Goal: Task Accomplishment & Management: Complete application form

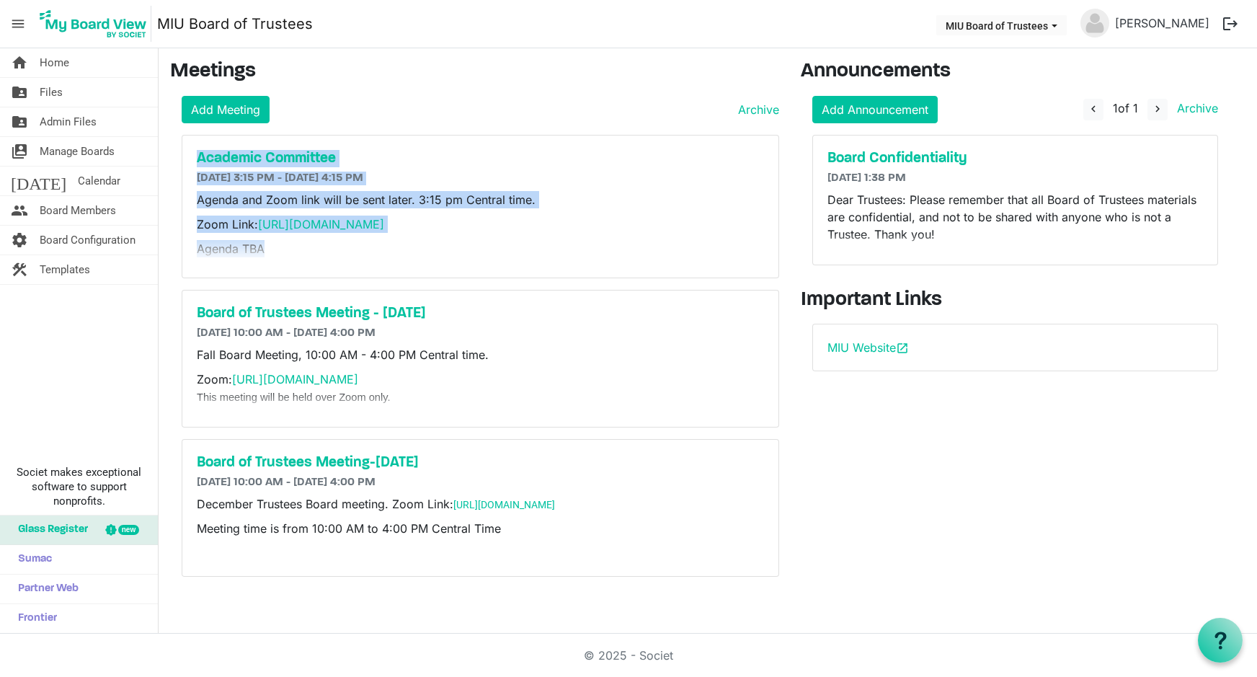
drag, startPoint x: 187, startPoint y: 157, endPoint x: 522, endPoint y: 253, distance: 348.5
click at [522, 253] on div "Academic Committee [DATE] 3:15 PM - [DATE] 4:15 PM Agenda and Zoom link will be…" at bounding box center [480, 206] width 596 height 142
copy div "Academic Committee [DATE] 3:15 PM - [DATE] 4:15 PM Agenda and Zoom link will be…"
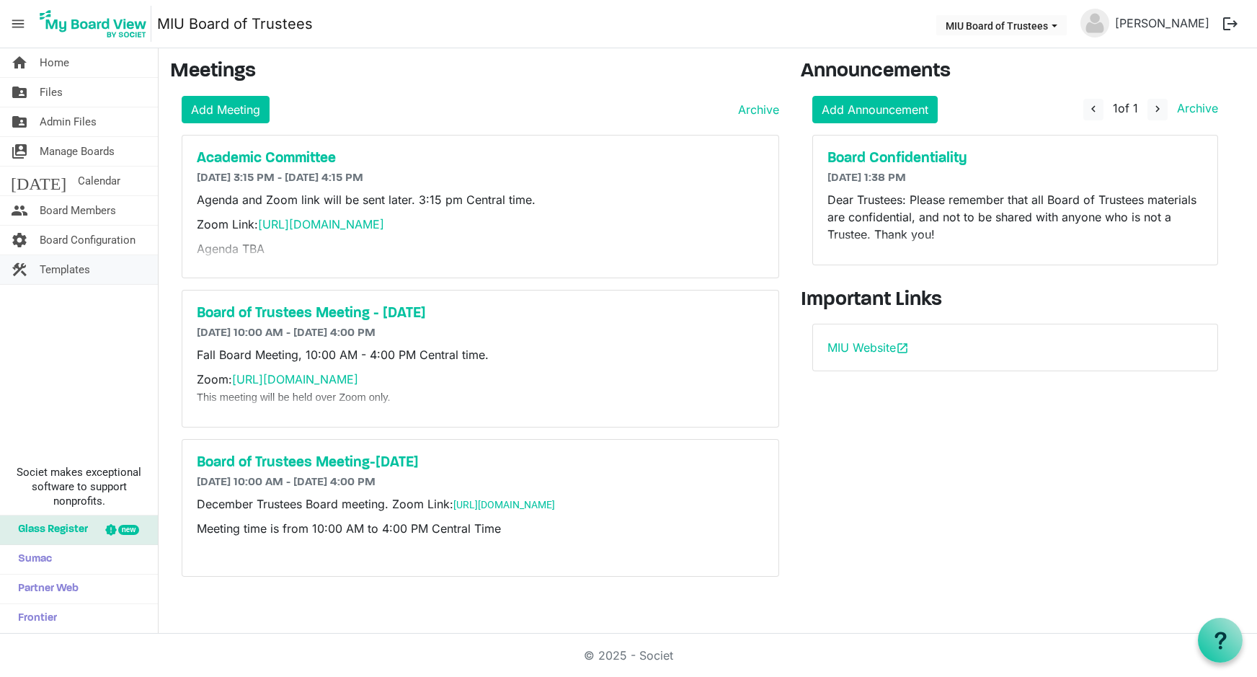
drag, startPoint x: 115, startPoint y: 321, endPoint x: 105, endPoint y: 272, distance: 50.0
click at [115, 320] on div "home Home folder_shared Files folder_shared Admin Files switch_account Manage B…" at bounding box center [79, 340] width 159 height 585
click at [92, 208] on span "Board Members" at bounding box center [78, 210] width 76 height 29
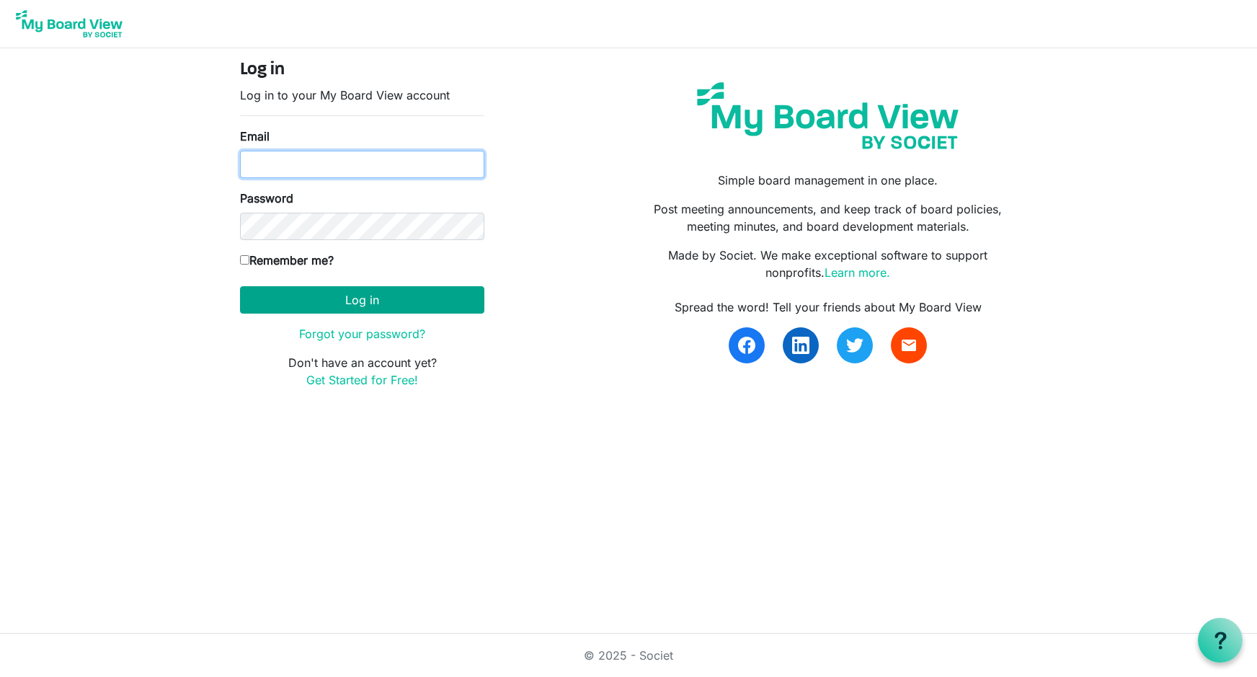
type input "boardoftrustees@miu.edu"
click at [351, 300] on button "Log in" at bounding box center [362, 299] width 244 height 27
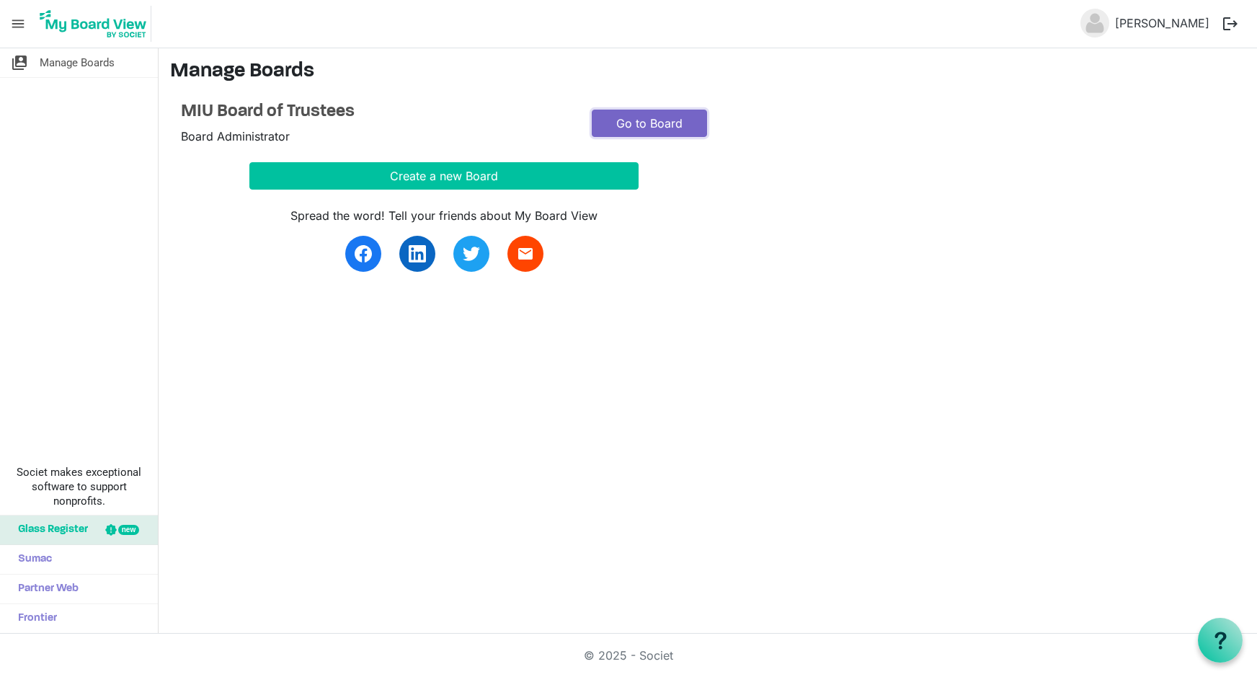
click at [646, 123] on link "Go to Board" at bounding box center [649, 123] width 115 height 27
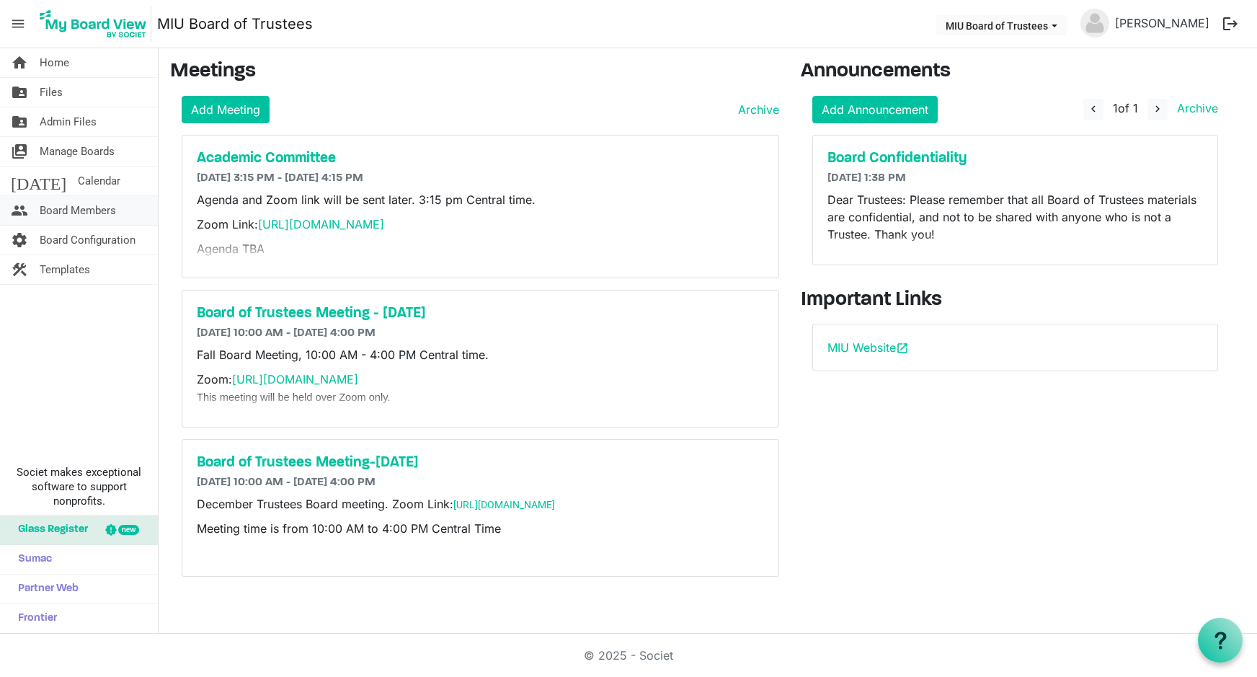
click at [66, 213] on span "Board Members" at bounding box center [78, 210] width 76 height 29
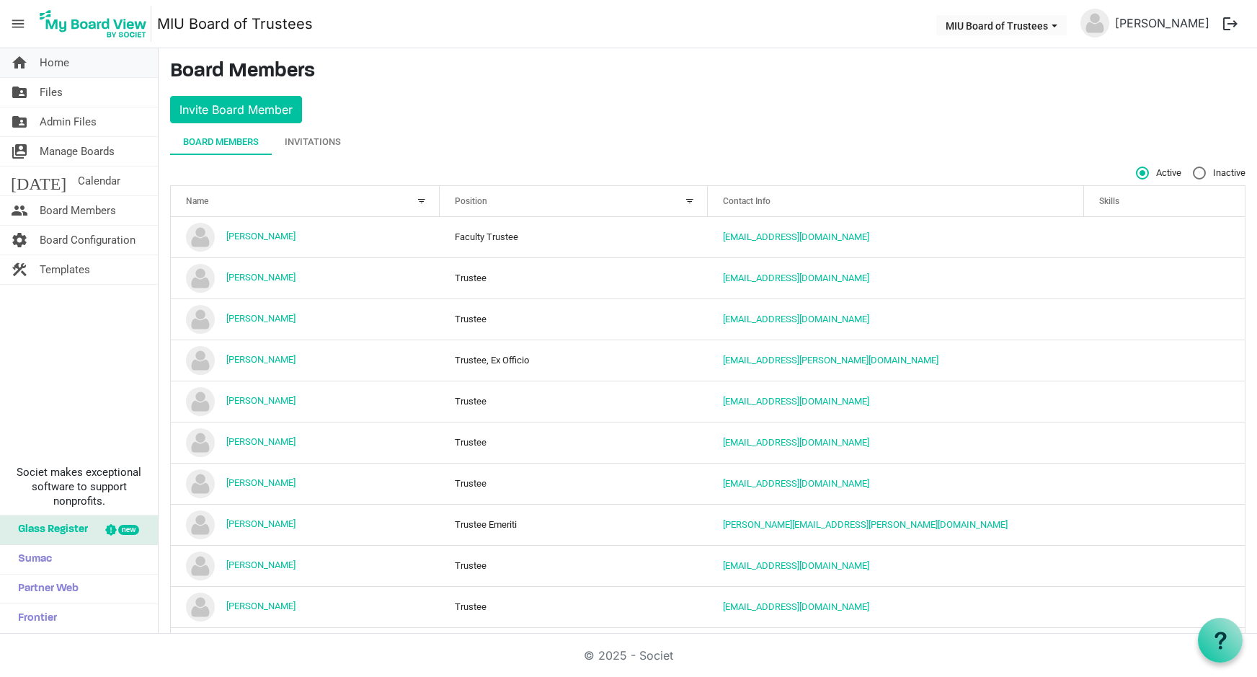
click at [52, 64] on span "Home" at bounding box center [55, 62] width 30 height 29
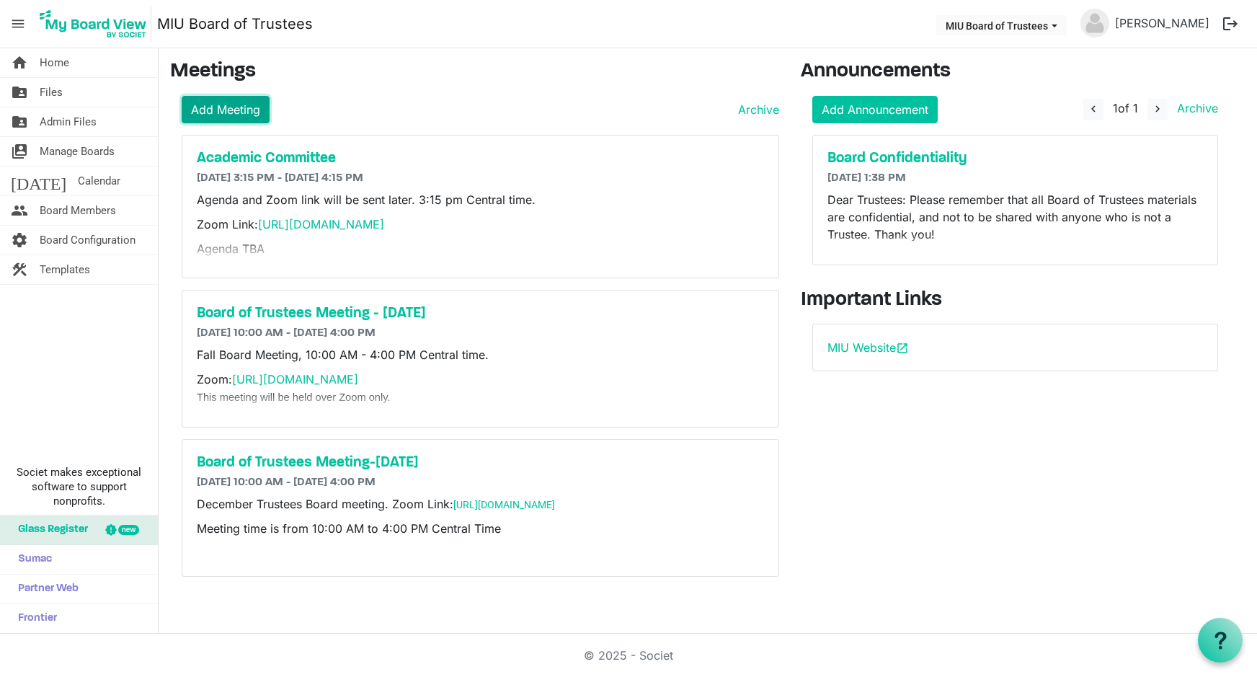
click at [210, 111] on link "Add Meeting" at bounding box center [226, 109] width 88 height 27
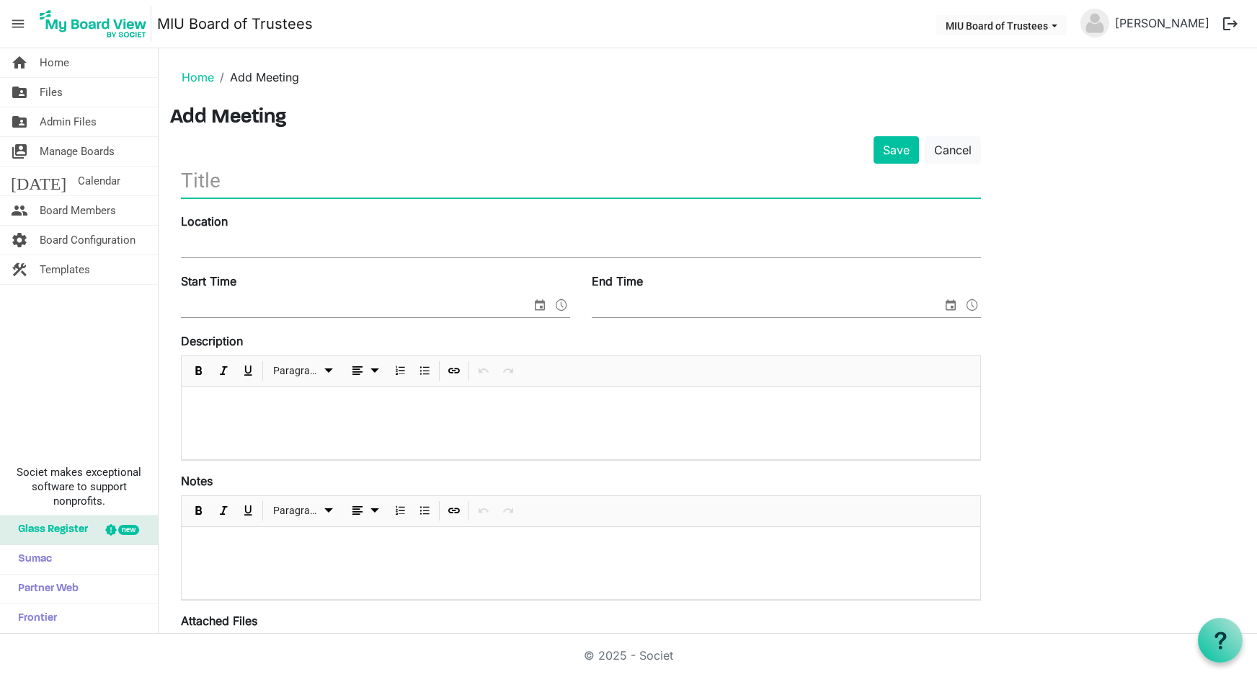
click at [269, 178] on input "text" at bounding box center [581, 181] width 800 height 34
type input "Management and Finance Committee"
click at [224, 247] on input "Location" at bounding box center [581, 247] width 800 height 22
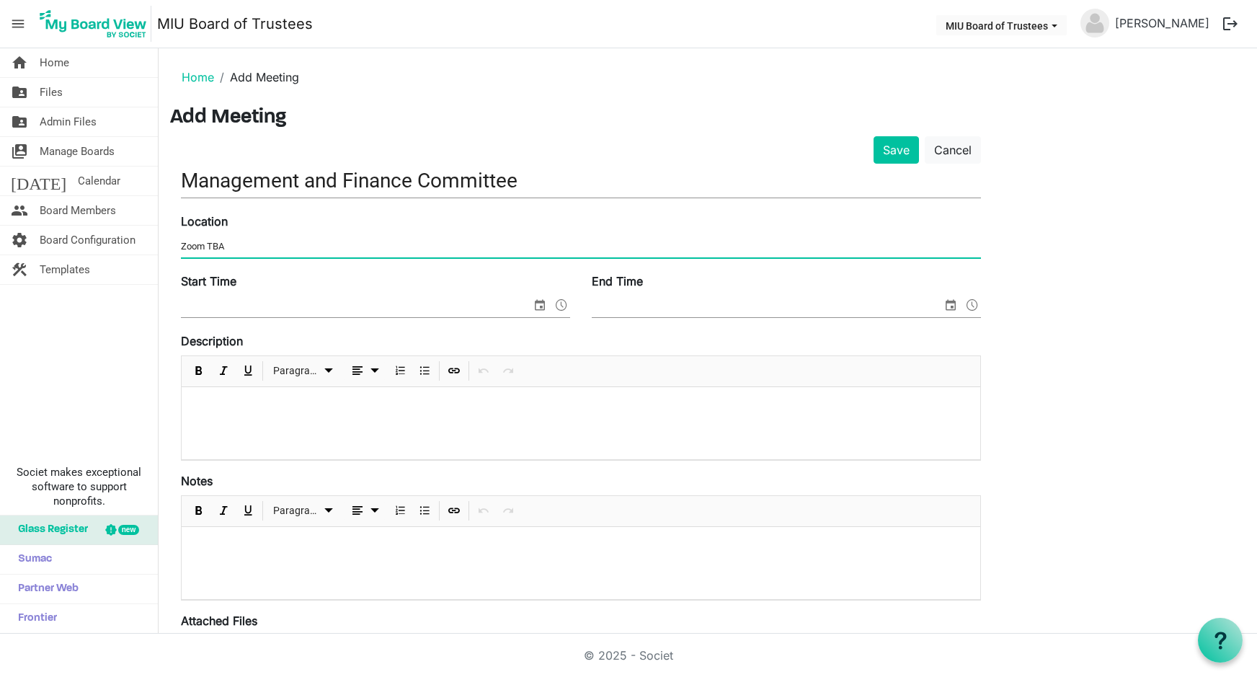
type input "Zoom TBA"
click at [212, 305] on input "Start Time" at bounding box center [356, 306] width 350 height 22
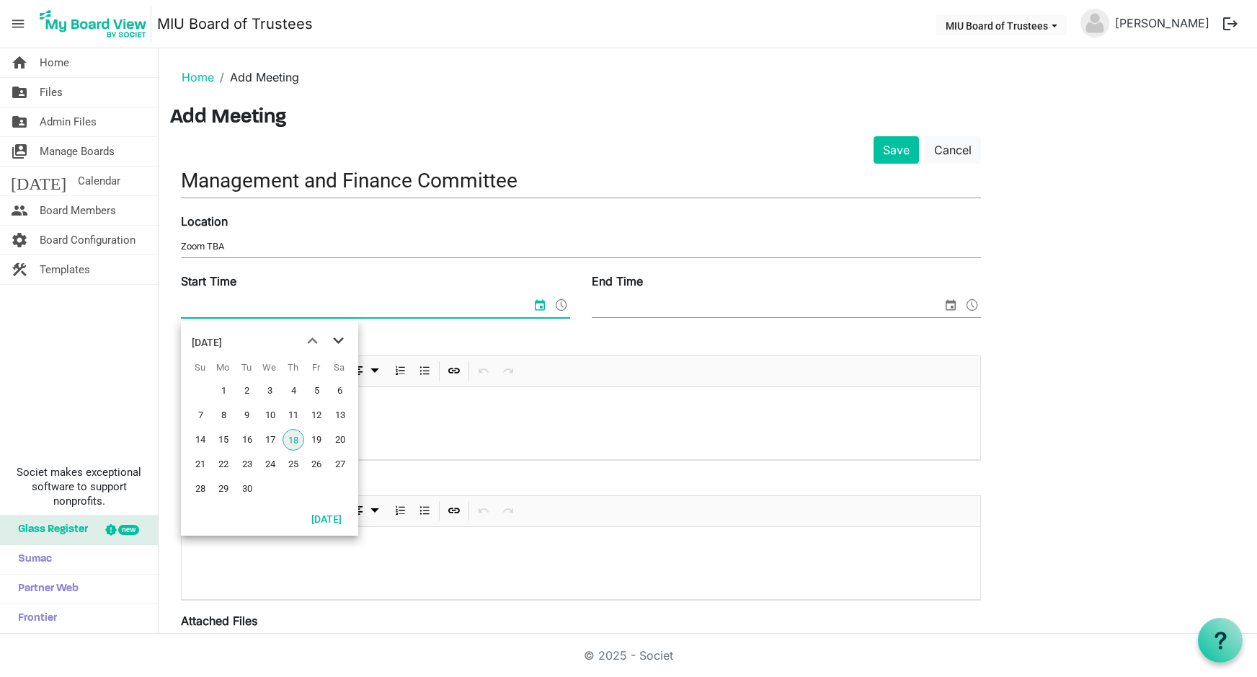
click at [333, 342] on span "next month" at bounding box center [338, 341] width 25 height 26
click at [224, 463] on span "20" at bounding box center [224, 464] width 22 height 22
drag, startPoint x: 474, startPoint y: 313, endPoint x: 514, endPoint y: 311, distance: 40.4
click at [475, 312] on input "10/20/2025 12:00 AM" at bounding box center [346, 306] width 331 height 22
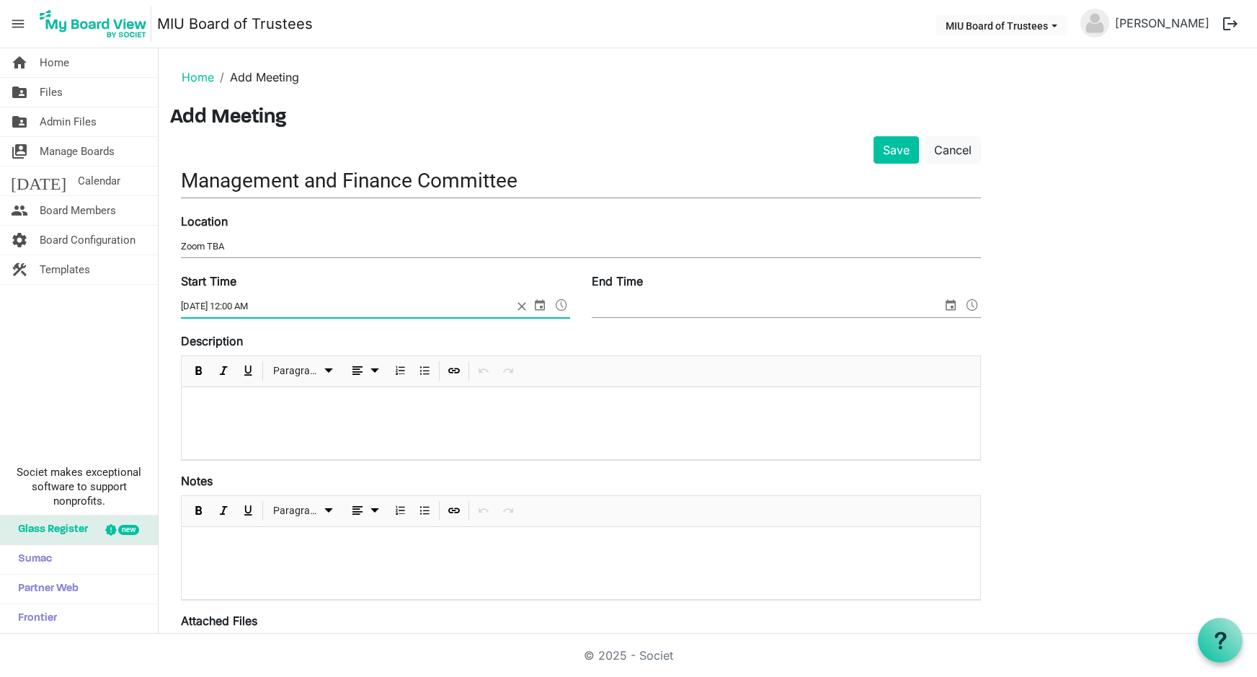
click at [561, 308] on span at bounding box center [561, 304] width 17 height 19
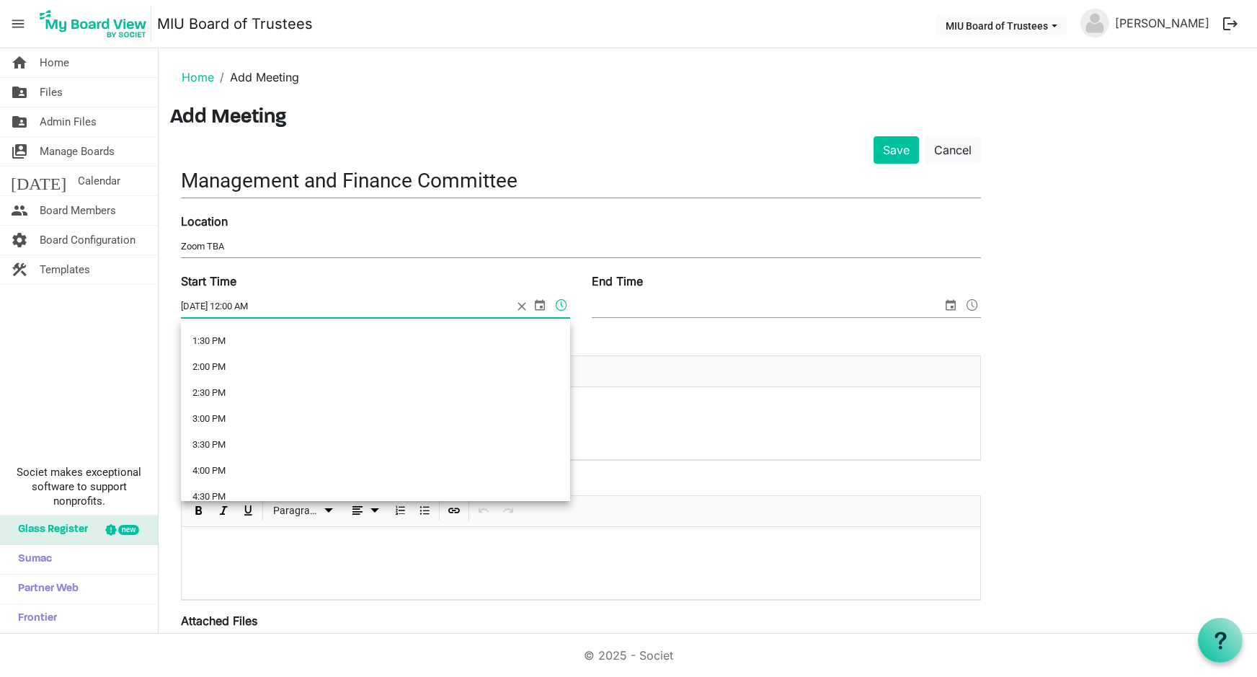
scroll to position [692, 0]
click at [222, 418] on li "3:00 PM" at bounding box center [375, 425] width 389 height 26
type input "10/20/2025 3:00 PM"
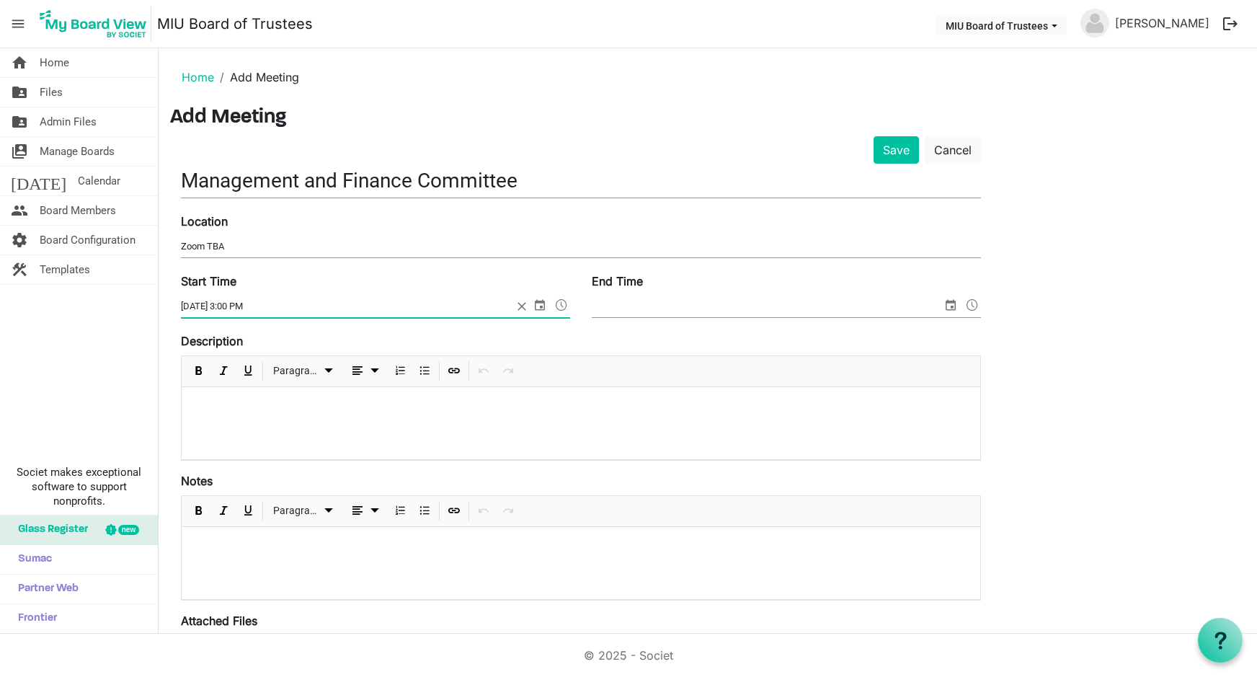
click at [950, 300] on span "select" at bounding box center [950, 304] width 17 height 19
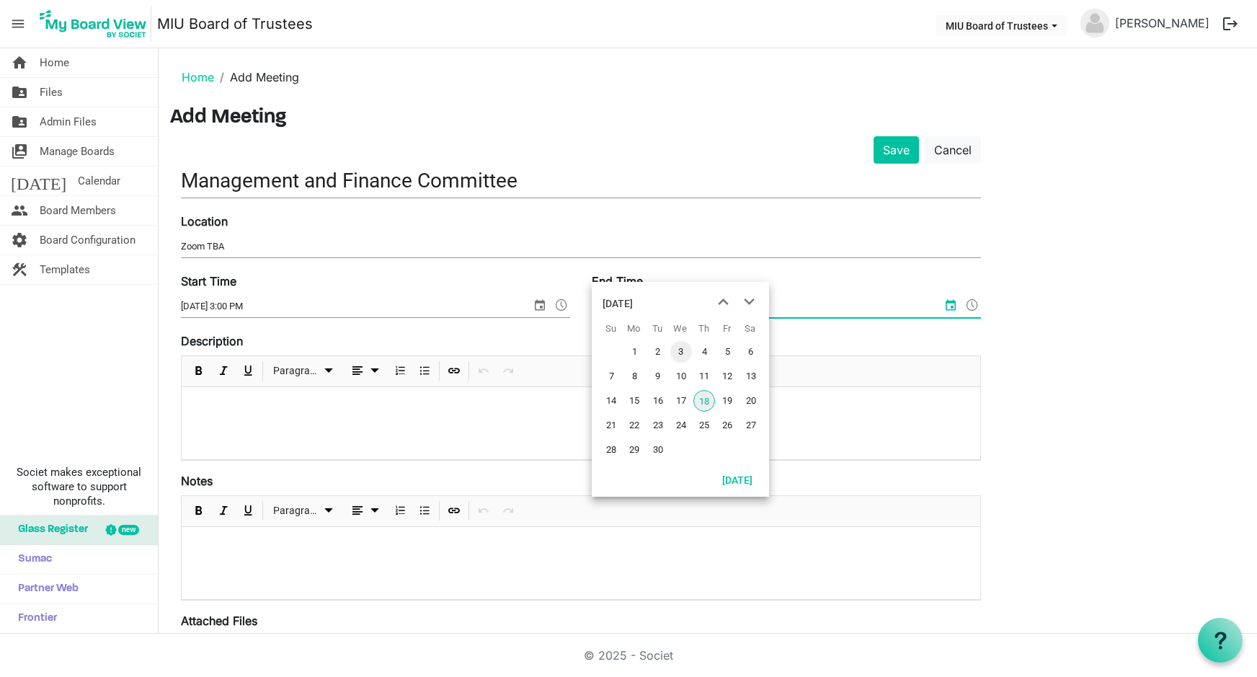
scroll to position [96, 0]
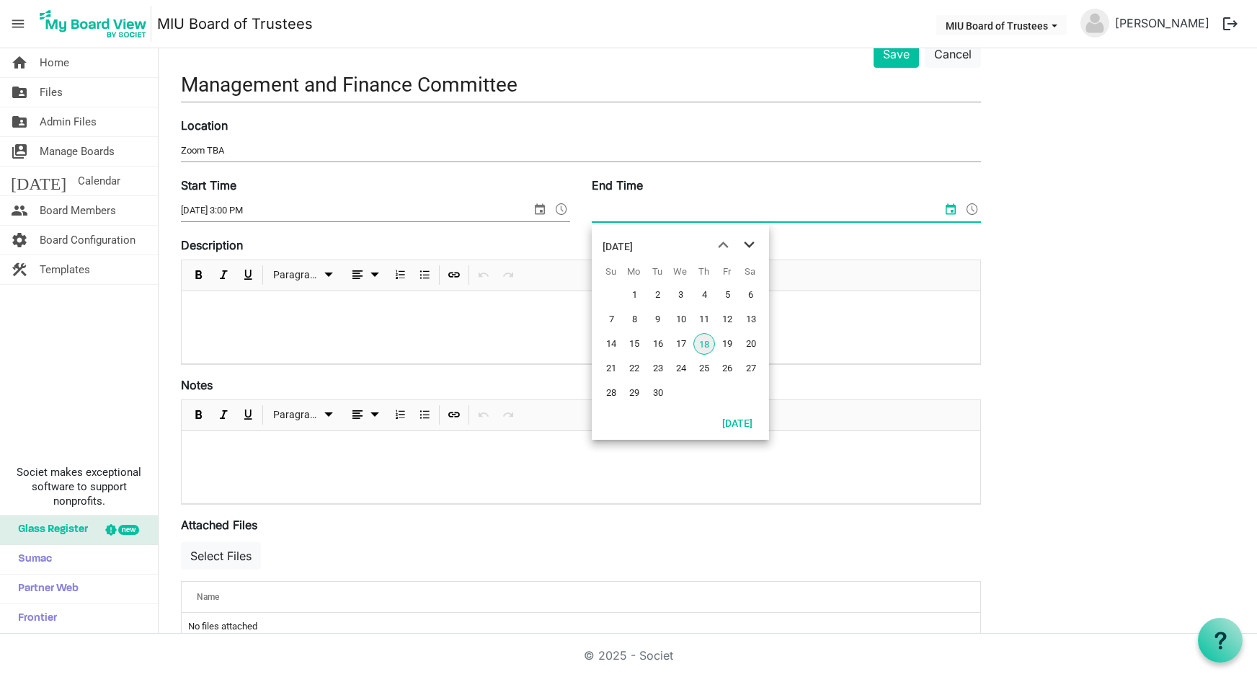
click at [746, 246] on span "next month" at bounding box center [748, 245] width 25 height 26
click at [633, 364] on span "20" at bounding box center [634, 368] width 22 height 22
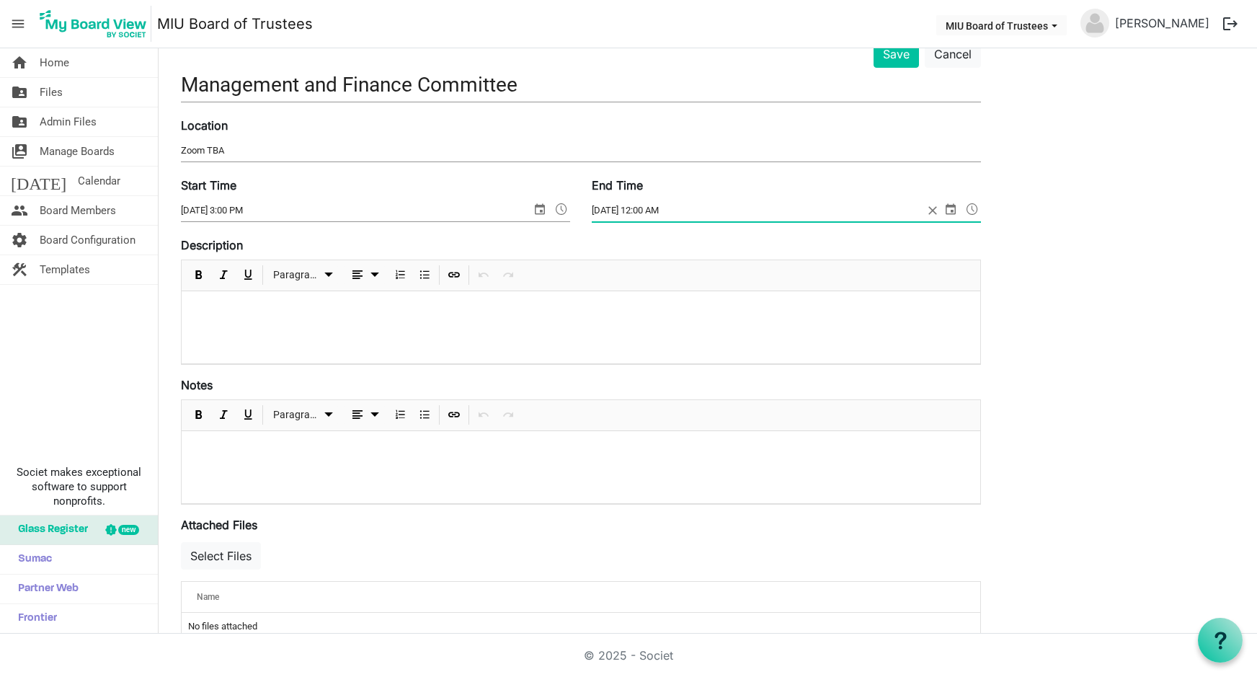
click at [972, 208] on span at bounding box center [971, 209] width 17 height 19
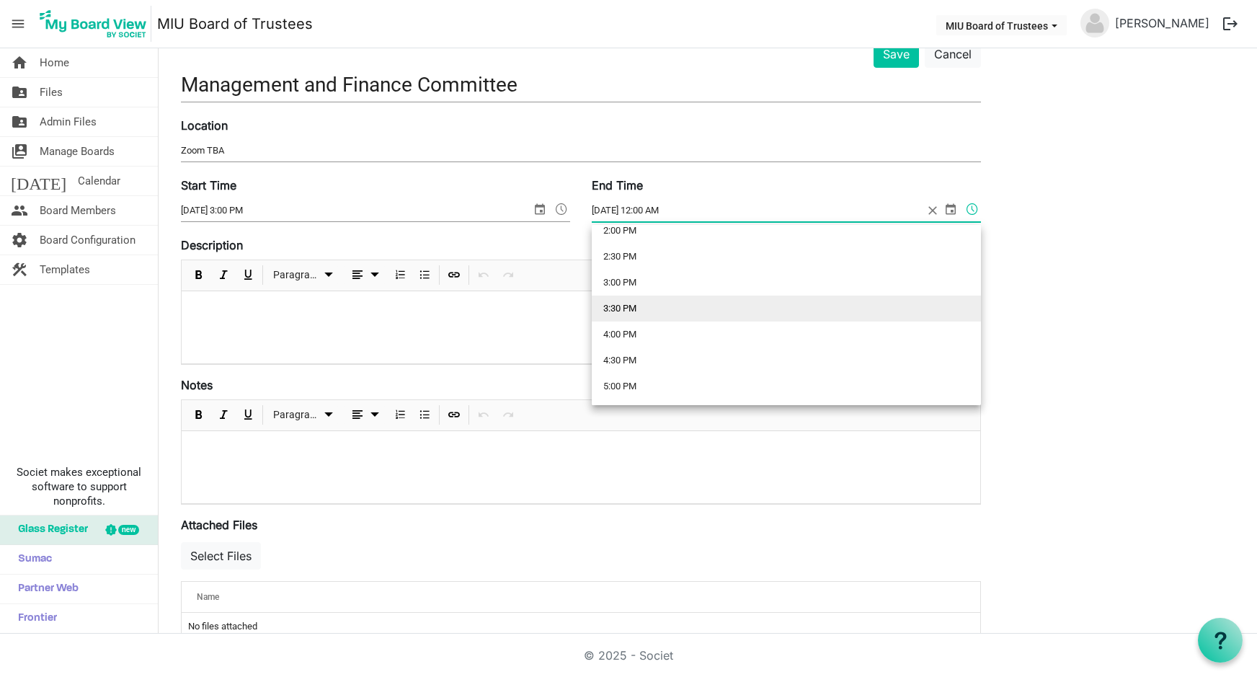
scroll to position [769, 0]
click at [619, 326] on li "4:30 PM" at bounding box center [786, 331] width 389 height 26
type input "10/20/2025 4:30 PM"
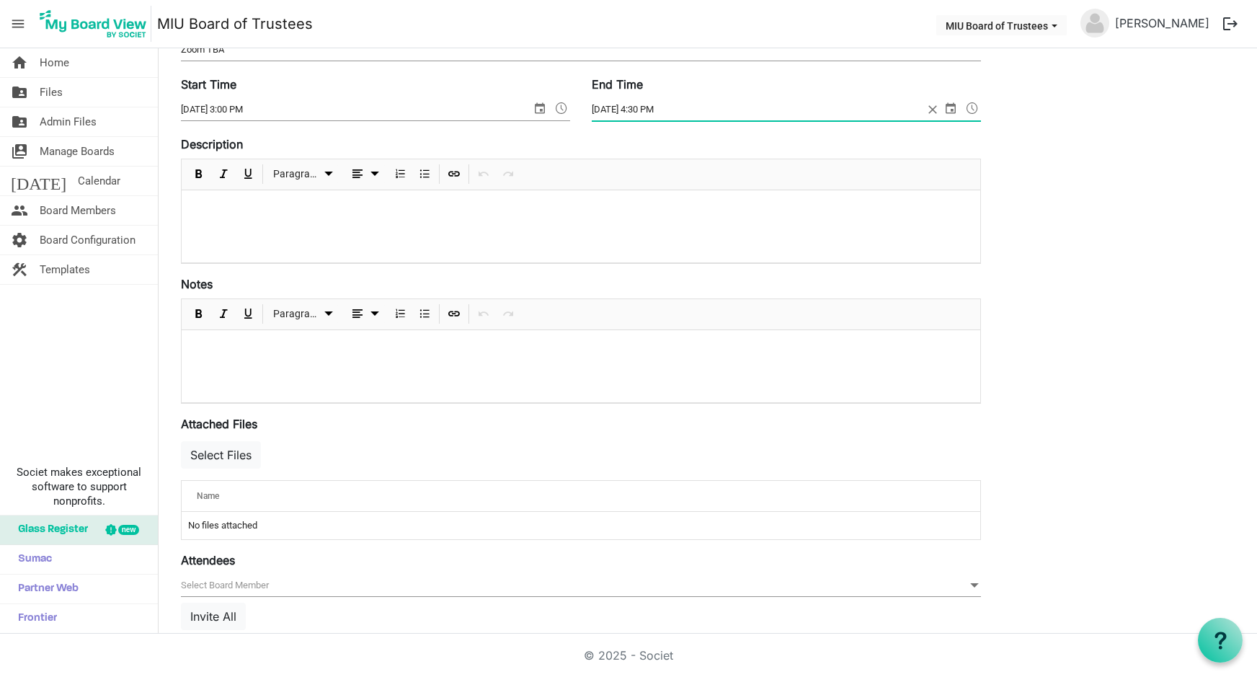
scroll to position [0, 0]
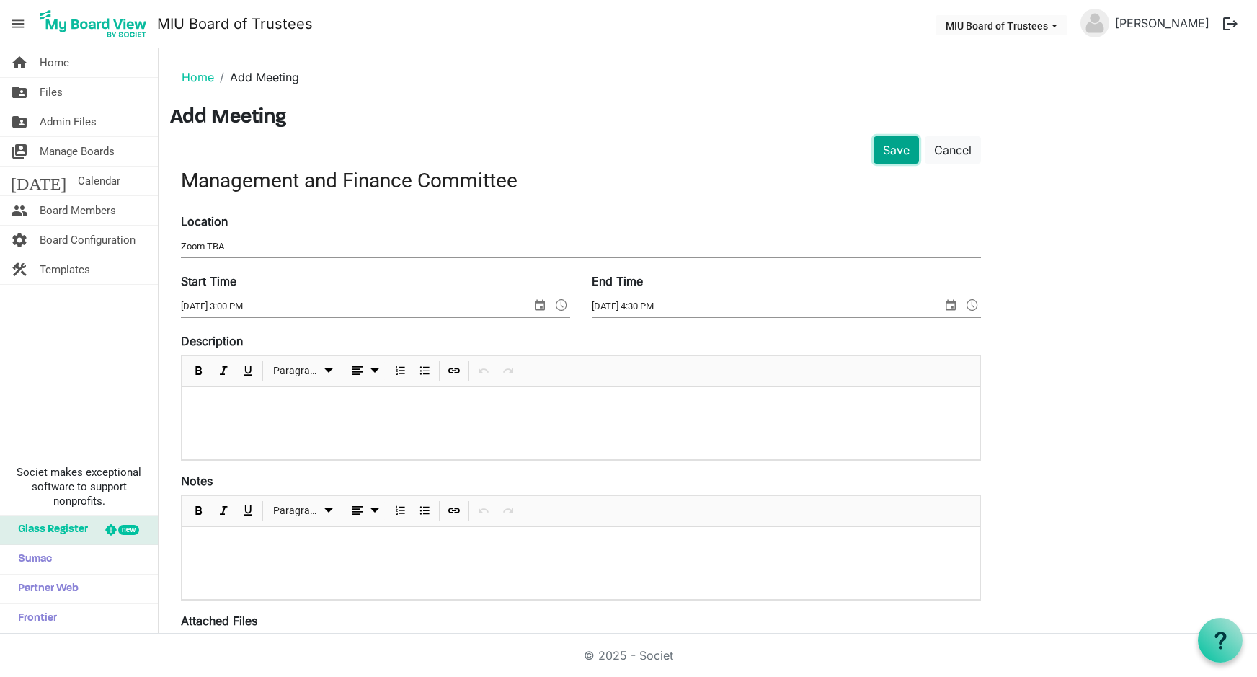
click at [894, 150] on button "Save" at bounding box center [895, 149] width 45 height 27
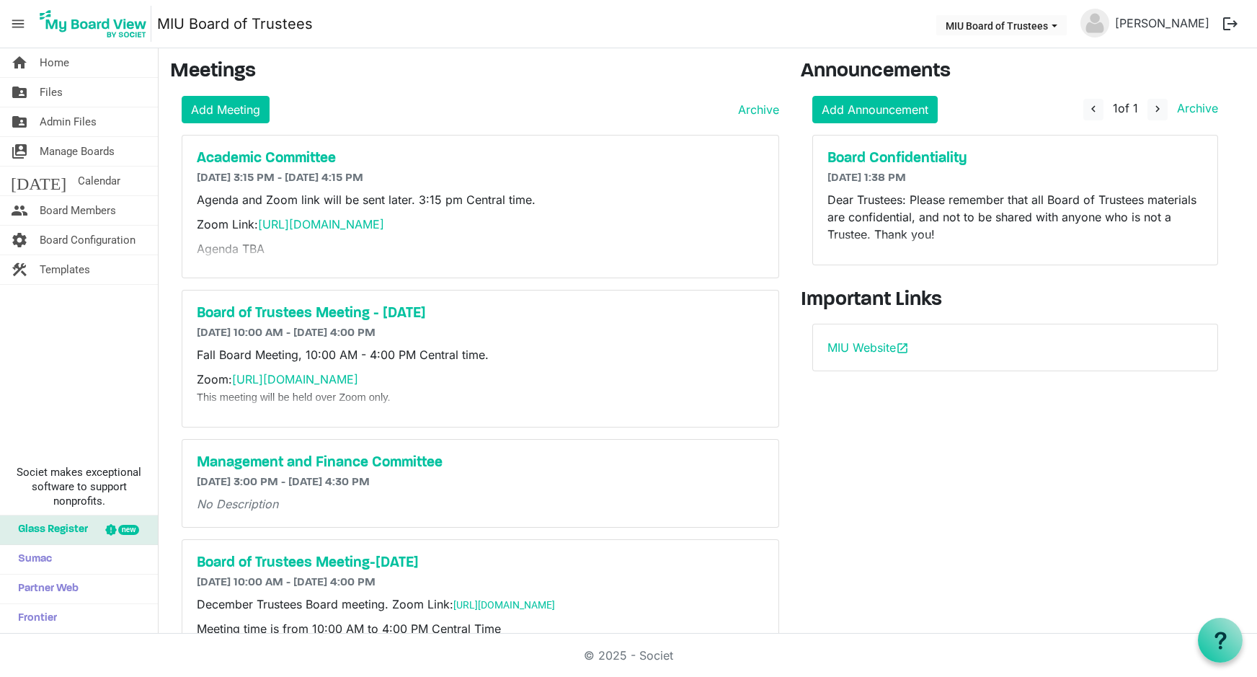
click at [1230, 27] on button "logout" at bounding box center [1230, 24] width 30 height 30
